Goal: Task Accomplishment & Management: Use online tool/utility

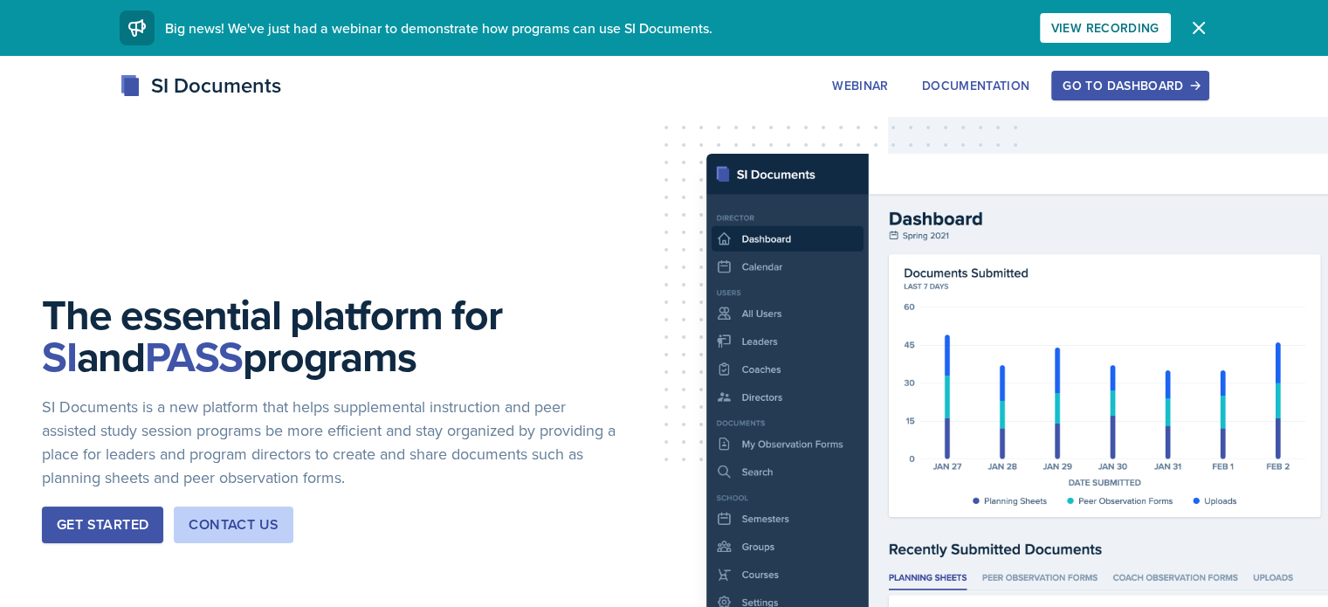
click at [1197, 86] on div "Go to Dashboard" at bounding box center [1130, 86] width 135 height 14
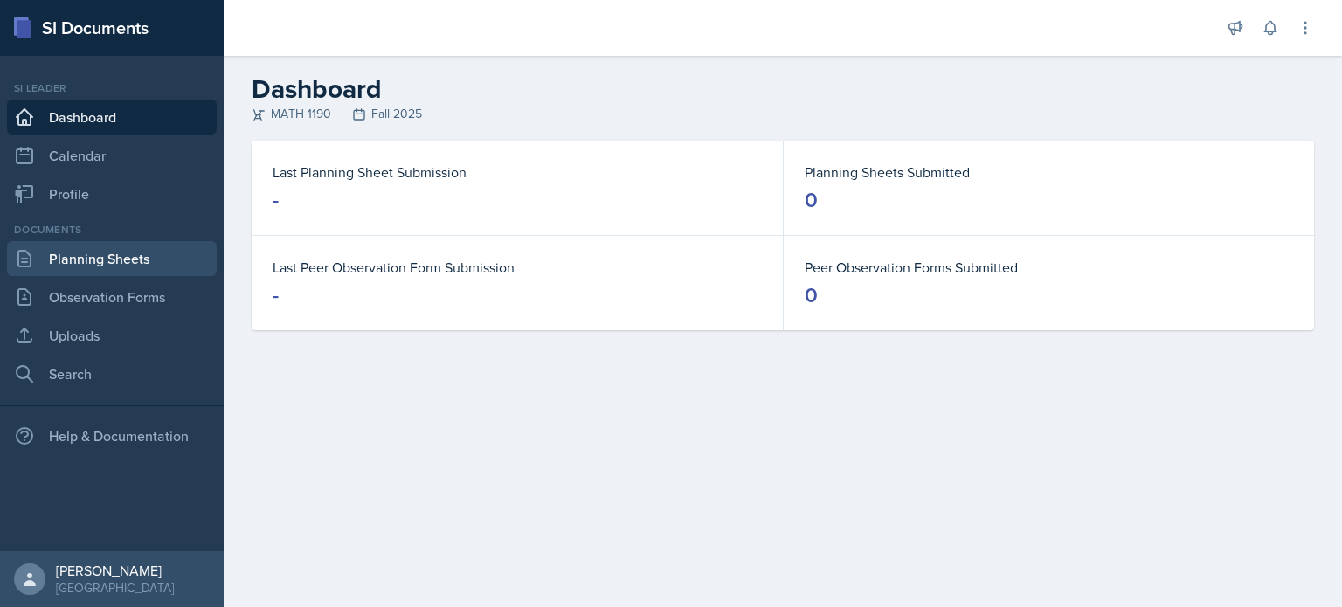
click at [109, 273] on link "Planning Sheets" at bounding box center [112, 258] width 210 height 35
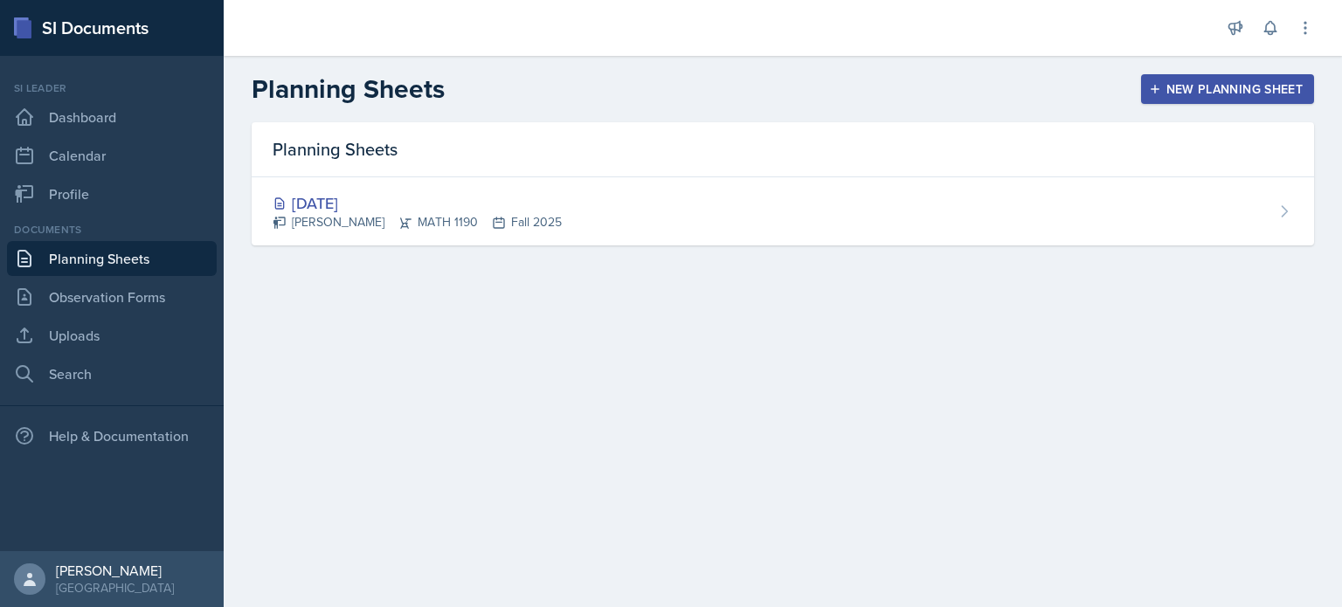
click at [1178, 90] on div "New Planning Sheet" at bounding box center [1227, 89] width 150 height 14
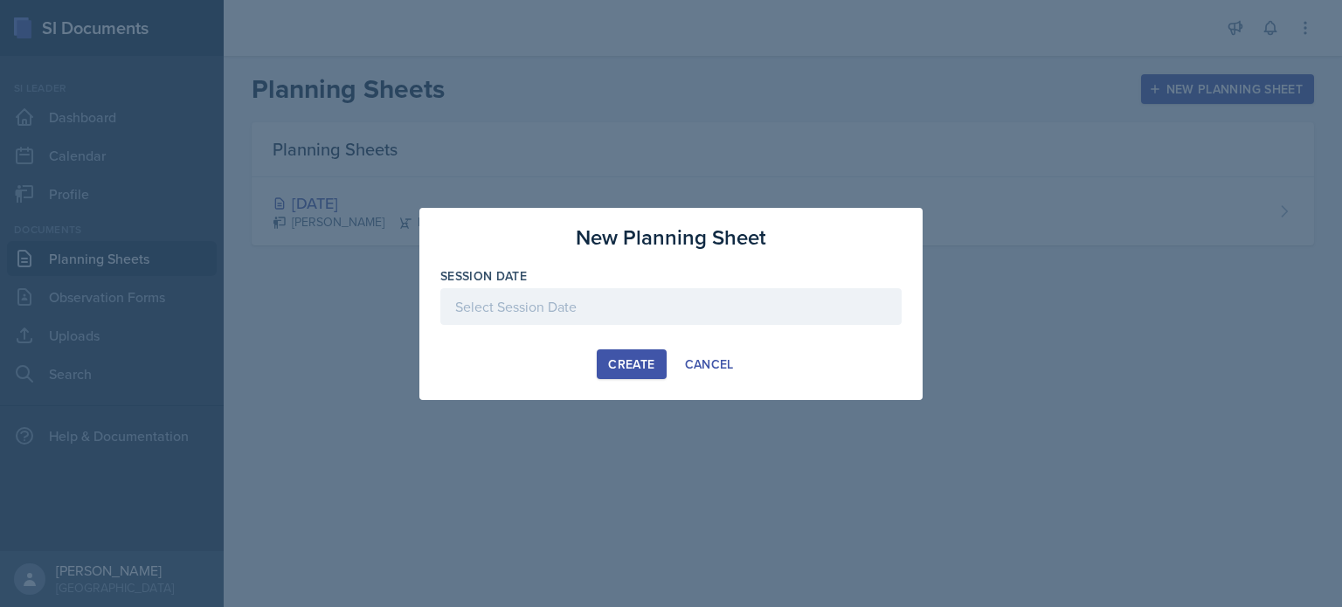
click at [691, 300] on div at bounding box center [670, 306] width 461 height 37
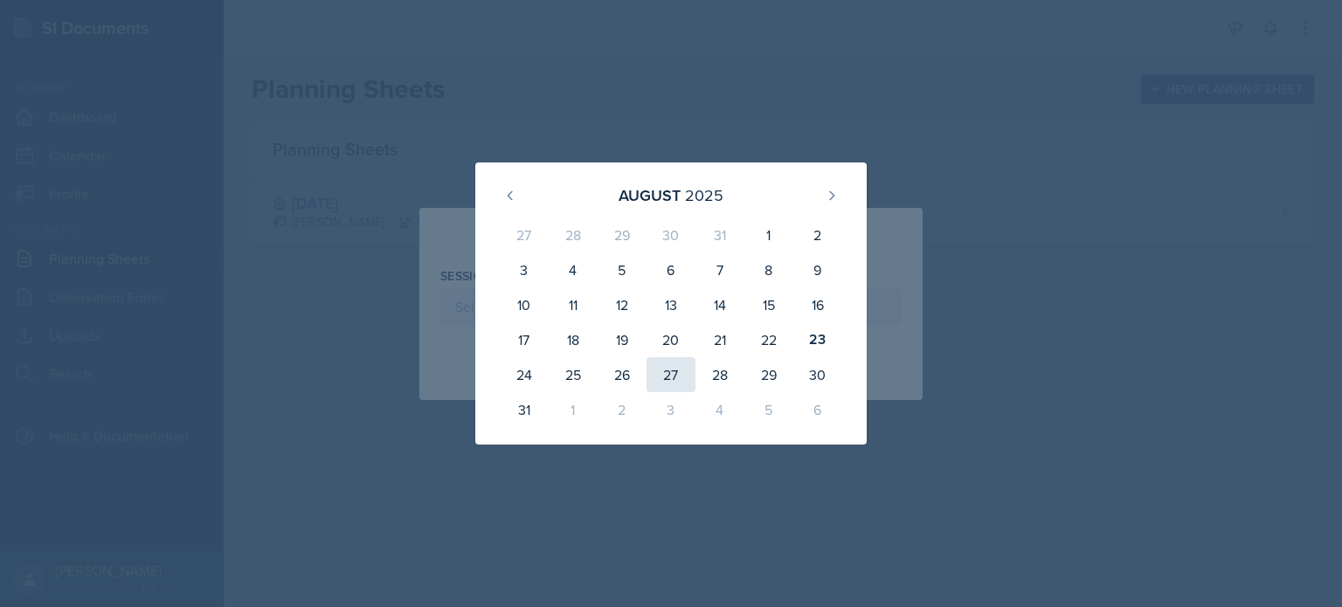
click at [671, 369] on div "27" at bounding box center [670, 374] width 49 height 35
type input "[DATE]"
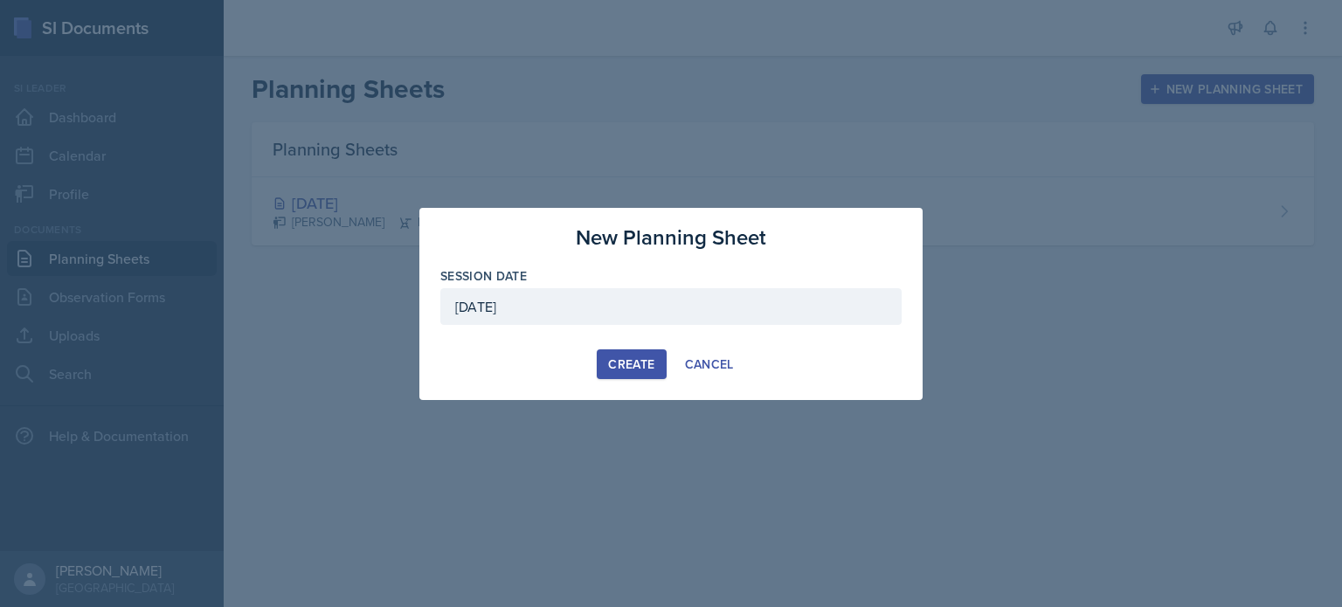
click at [651, 365] on div "Create" at bounding box center [631, 364] width 46 height 14
